Goal: Task Accomplishment & Management: Use online tool/utility

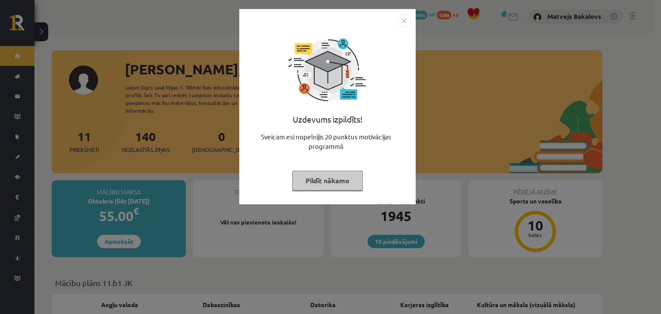
click at [339, 181] on button "Pildīt nākamo" at bounding box center [327, 181] width 71 height 20
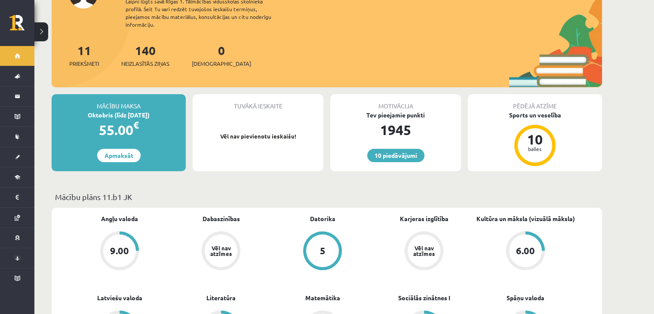
scroll to position [258, 0]
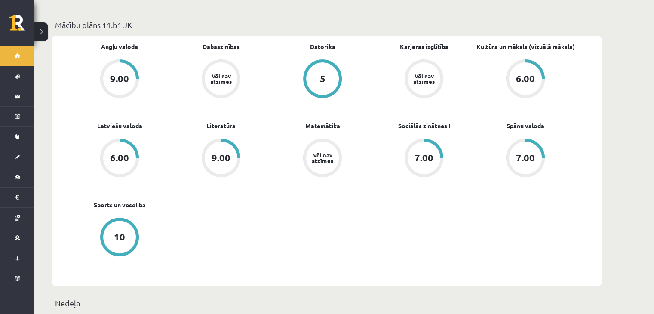
click at [524, 62] on div "6.00" at bounding box center [525, 78] width 33 height 33
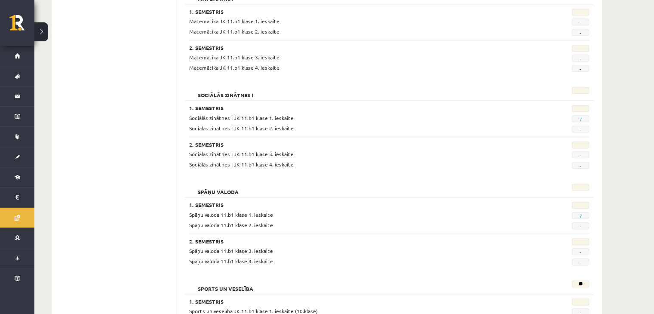
scroll to position [814, 0]
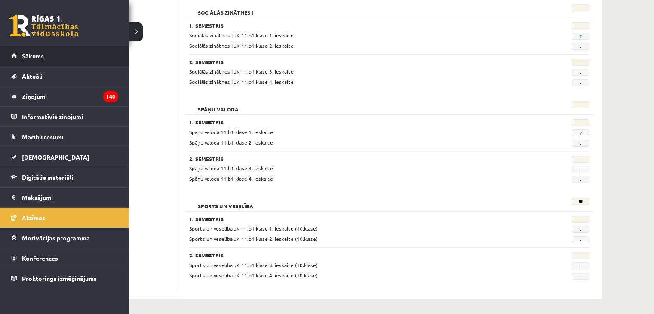
click at [46, 52] on link "Sākums" at bounding box center [64, 56] width 107 height 20
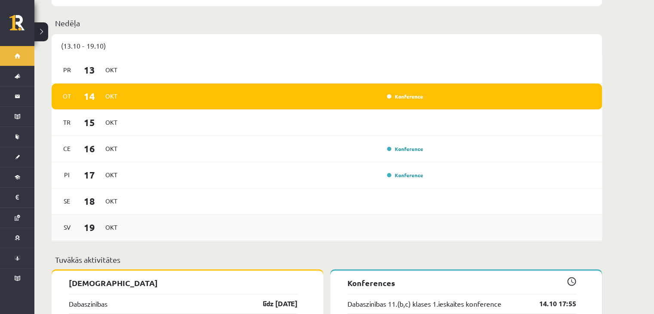
scroll to position [516, 0]
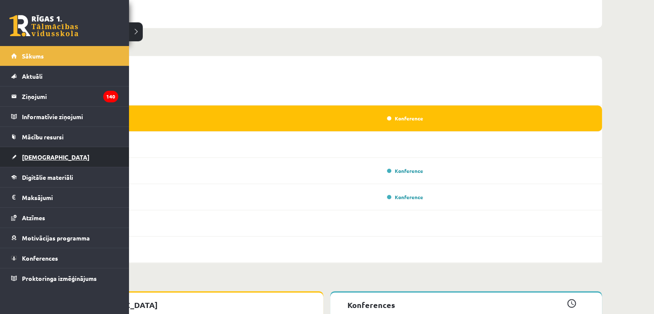
click at [27, 160] on link "[DEMOGRAPHIC_DATA]" at bounding box center [64, 157] width 107 height 20
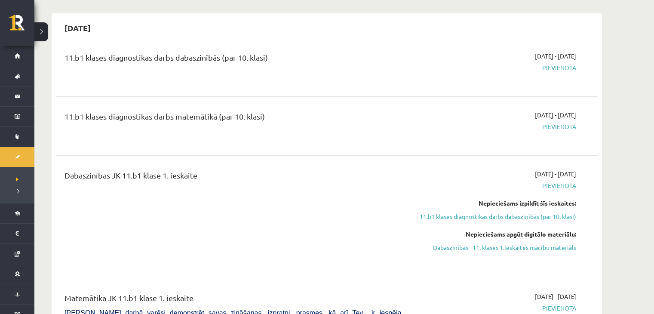
scroll to position [86, 0]
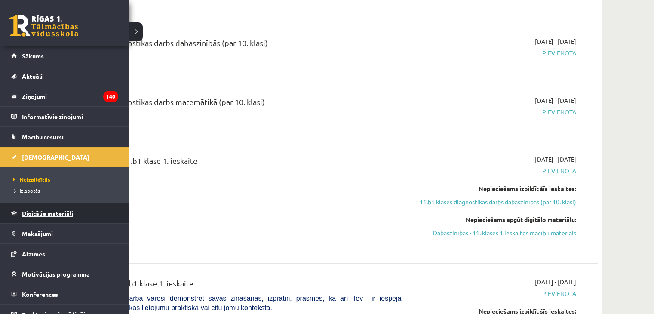
click at [27, 207] on link "Digitālie materiāli" at bounding box center [64, 213] width 107 height 20
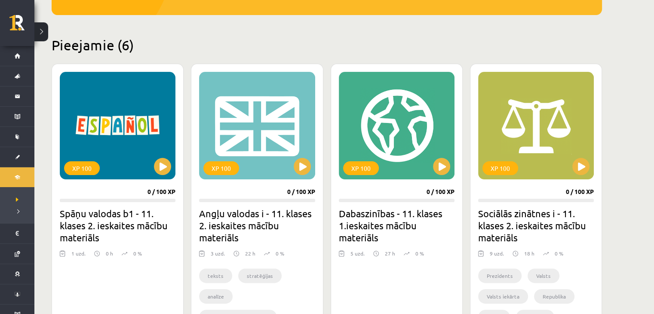
scroll to position [215, 0]
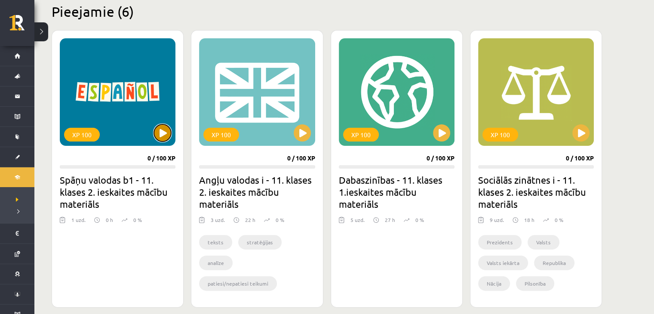
click at [163, 132] on button at bounding box center [162, 132] width 17 height 17
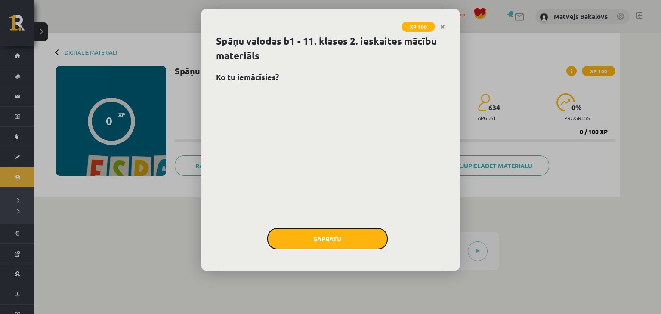
click at [327, 240] on button "Sapratu" at bounding box center [327, 239] width 120 height 22
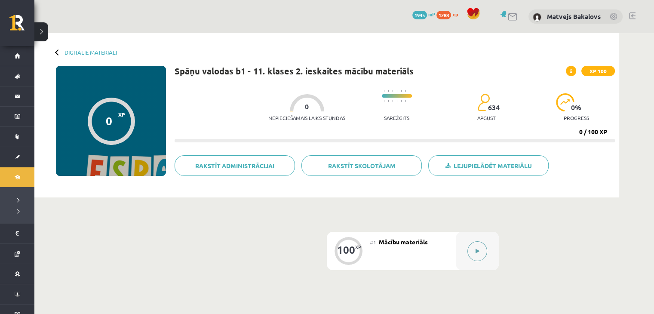
click at [466, 250] on div at bounding box center [477, 251] width 43 height 38
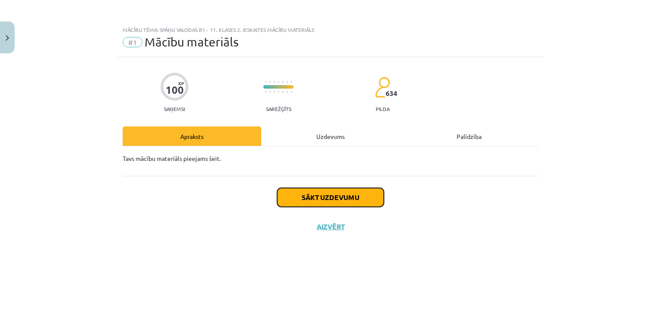
drag, startPoint x: 335, startPoint y: 203, endPoint x: 335, endPoint y: 198, distance: 5.2
click at [335, 198] on button "Sākt uzdevumu" at bounding box center [330, 197] width 107 height 19
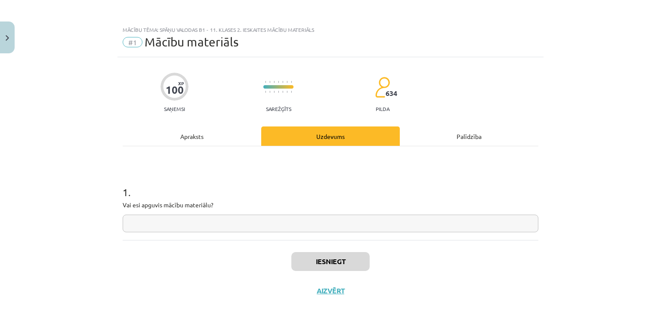
drag, startPoint x: 298, startPoint y: 228, endPoint x: 304, endPoint y: 223, distance: 8.4
click at [298, 228] on input "text" at bounding box center [330, 224] width 415 height 18
type input "*"
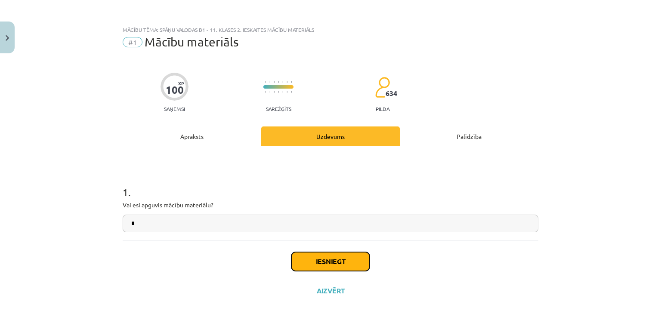
click at [314, 263] on button "Iesniegt" at bounding box center [330, 261] width 78 height 19
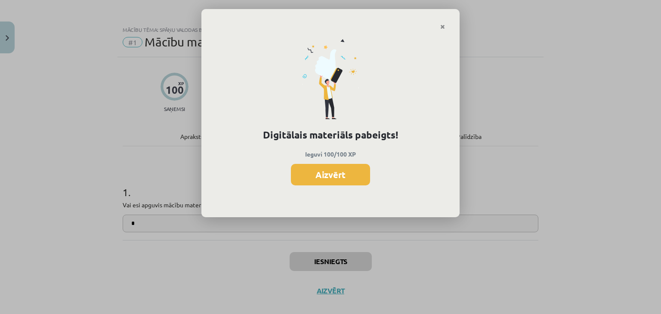
click at [323, 172] on button "Aizvērt" at bounding box center [330, 175] width 79 height 22
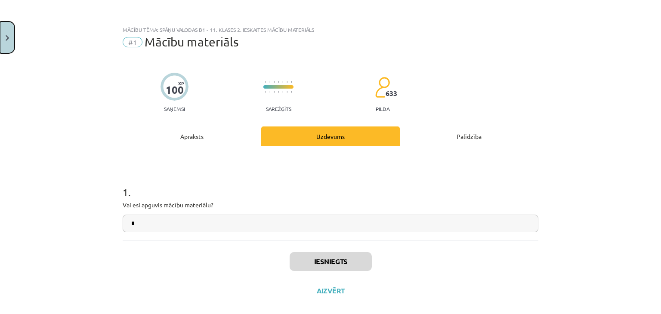
click at [1, 33] on button "Close" at bounding box center [7, 38] width 15 height 32
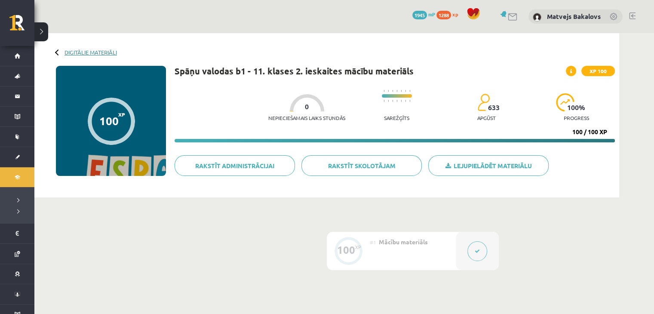
click at [71, 54] on link "Digitālie materiāli" at bounding box center [91, 52] width 52 height 6
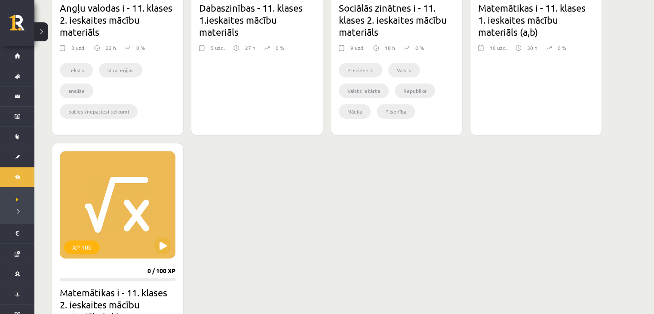
scroll to position [215, 0]
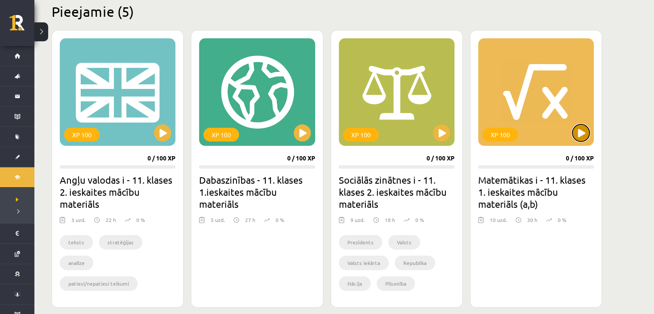
drag, startPoint x: 583, startPoint y: 138, endPoint x: 578, endPoint y: 136, distance: 5.4
click at [580, 138] on button at bounding box center [580, 132] width 17 height 17
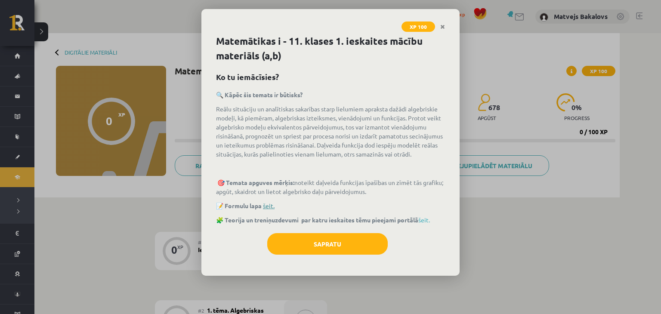
click at [269, 203] on link "šeit." at bounding box center [269, 206] width 12 height 8
click at [424, 218] on link "šeit." at bounding box center [424, 220] width 12 height 8
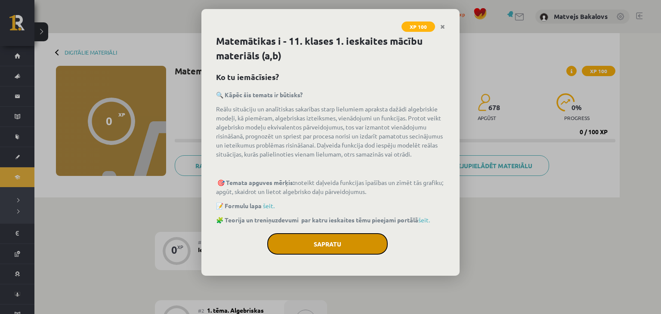
click at [313, 245] on button "Sapratu" at bounding box center [327, 244] width 120 height 22
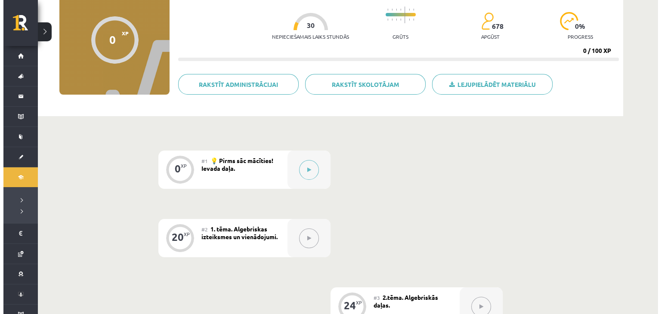
scroll to position [129, 0]
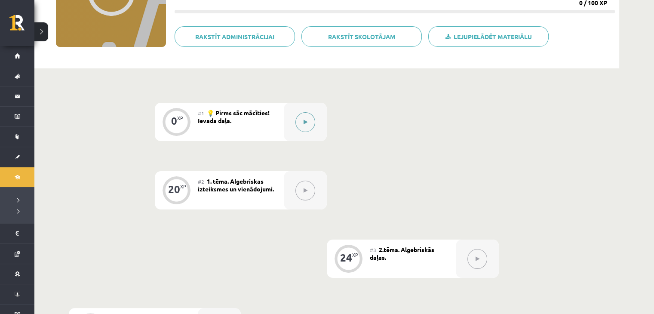
click at [309, 111] on div at bounding box center [305, 122] width 43 height 38
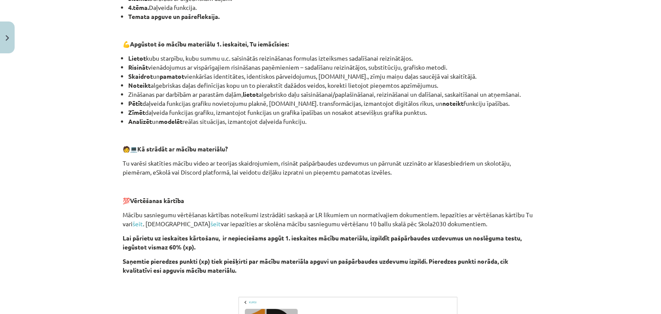
scroll to position [418, 0]
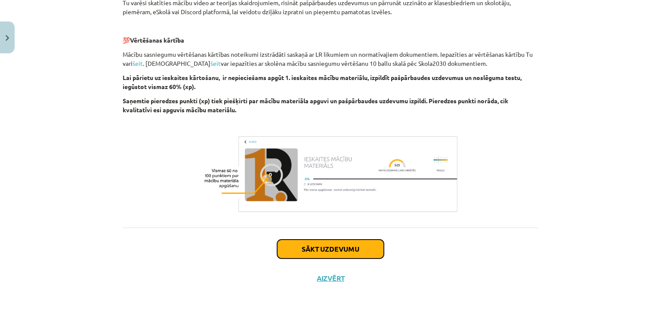
click at [314, 246] on button "Sākt uzdevumu" at bounding box center [330, 249] width 107 height 19
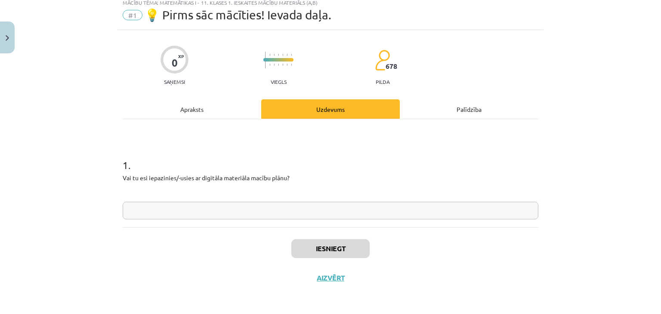
scroll to position [22, 0]
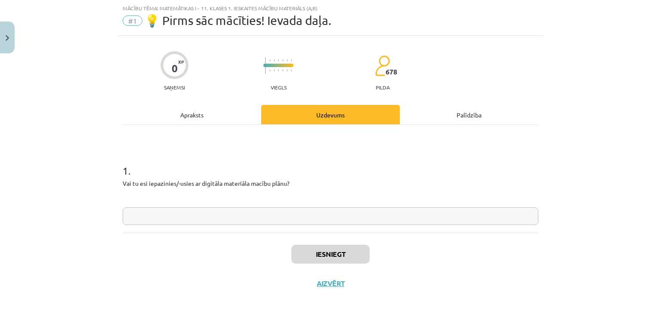
click at [297, 213] on input "text" at bounding box center [330, 216] width 415 height 18
type input "*"
click at [345, 253] on button "Iesniegt" at bounding box center [330, 254] width 78 height 19
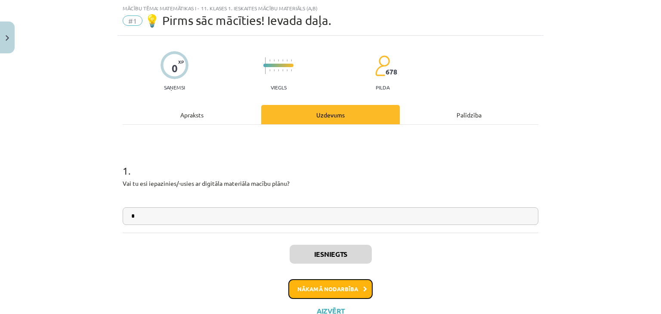
click at [308, 288] on button "Nākamā nodarbība" at bounding box center [330, 289] width 84 height 20
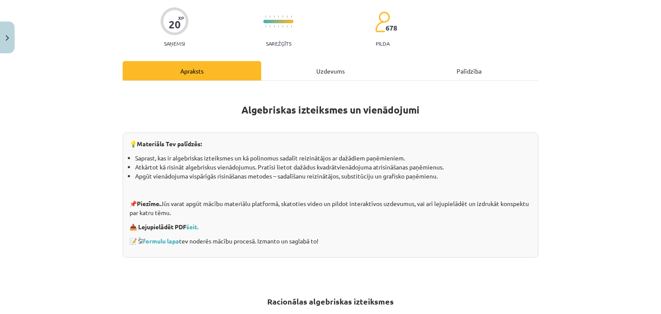
scroll to position [151, 0]
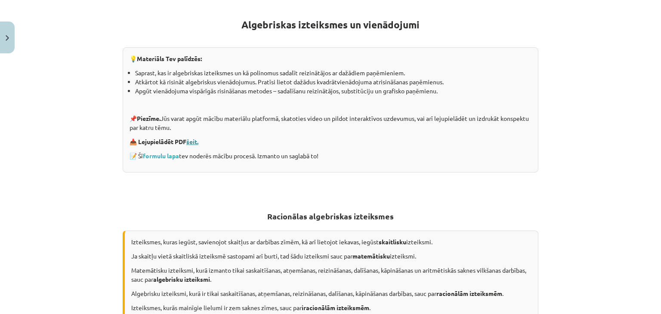
click at [193, 140] on link "šeit." at bounding box center [192, 142] width 12 height 8
